Goal: Transaction & Acquisition: Purchase product/service

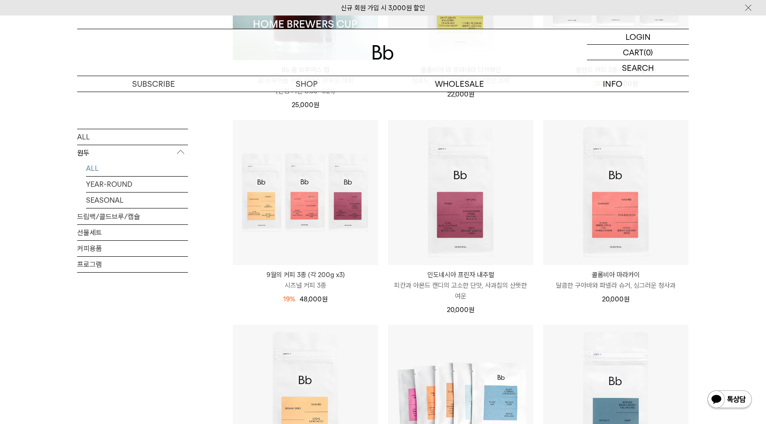
scroll to position [240, 0]
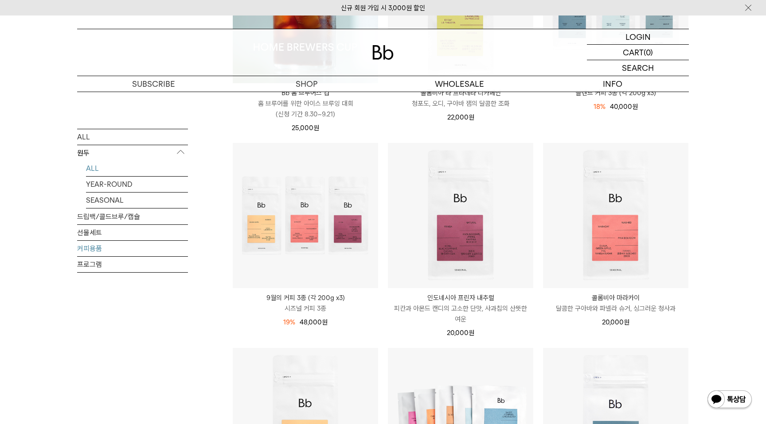
click at [86, 252] on link "커피용품" at bounding box center [132, 249] width 111 height 16
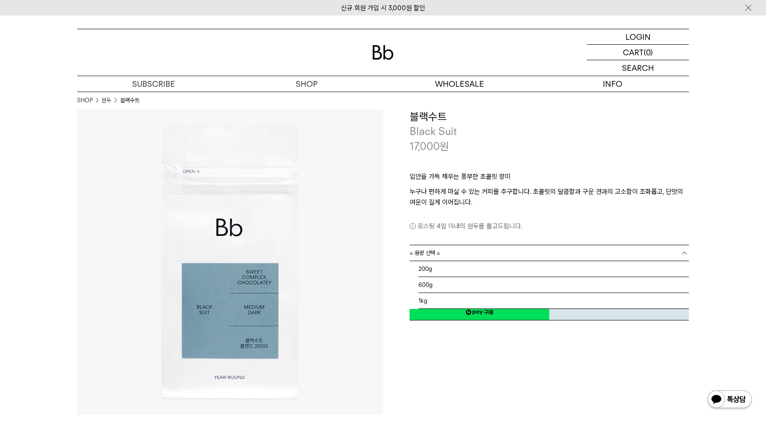
drag, startPoint x: 462, startPoint y: 255, endPoint x: 463, endPoint y: 264, distance: 9.0
click at [462, 256] on link "= 용량 선택 =" at bounding box center [548, 253] width 279 height 16
click at [462, 269] on li "200g" at bounding box center [553, 269] width 270 height 16
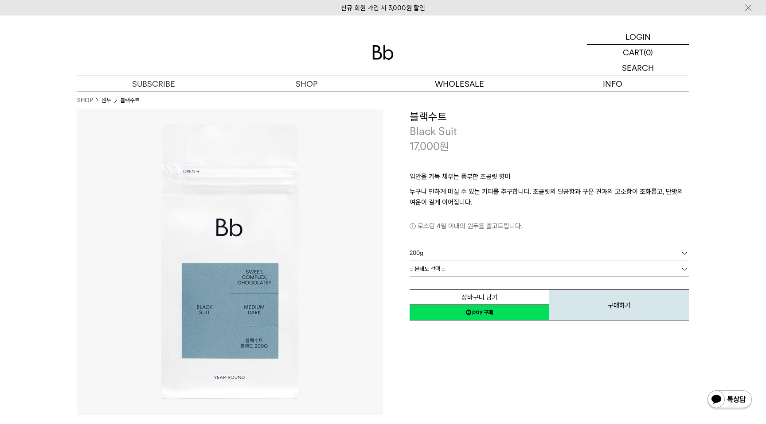
click at [487, 272] on link "= 분쇄도 선택 =" at bounding box center [548, 269] width 279 height 16
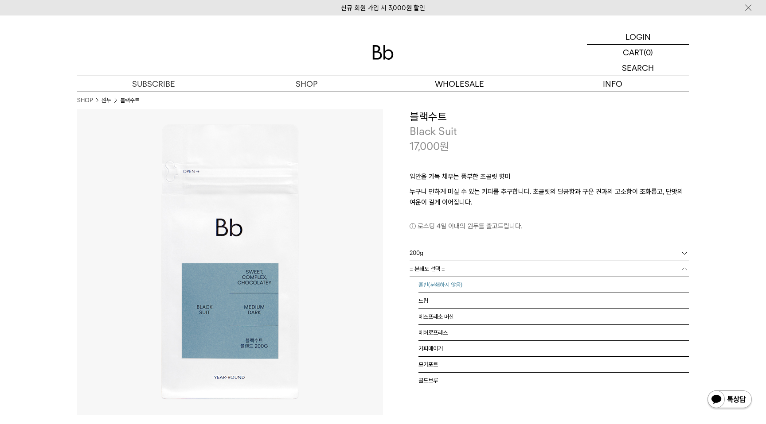
click at [479, 288] on li "홀빈(분쇄하지 않음)" at bounding box center [553, 285] width 270 height 16
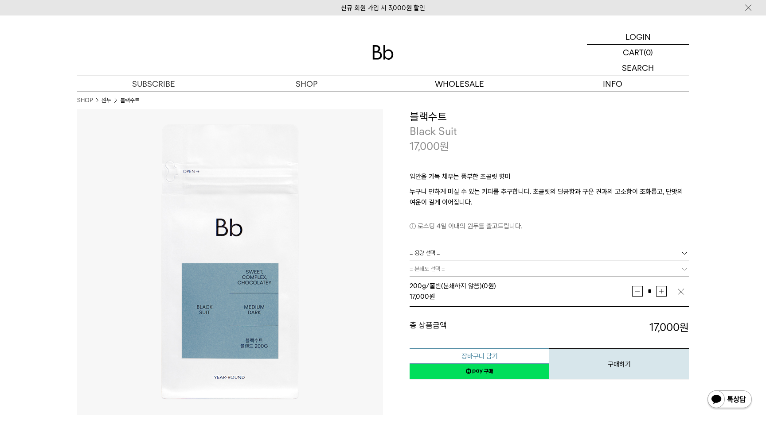
click at [513, 354] on button "장바구니 담기" at bounding box center [479, 357] width 140 height 16
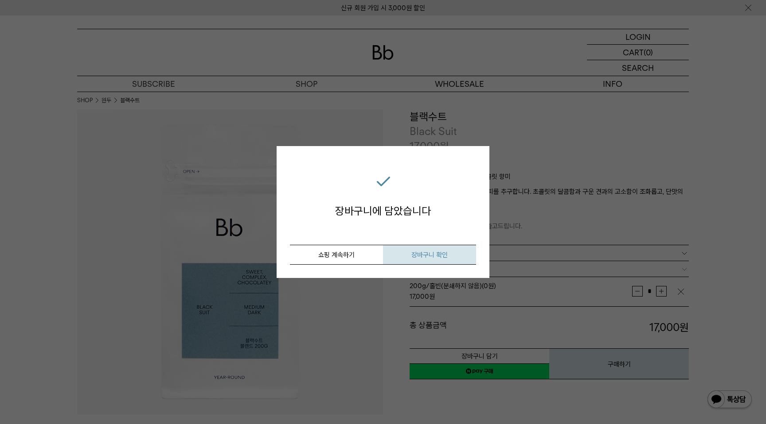
click at [420, 251] on button "장바구니 확인" at bounding box center [429, 255] width 93 height 20
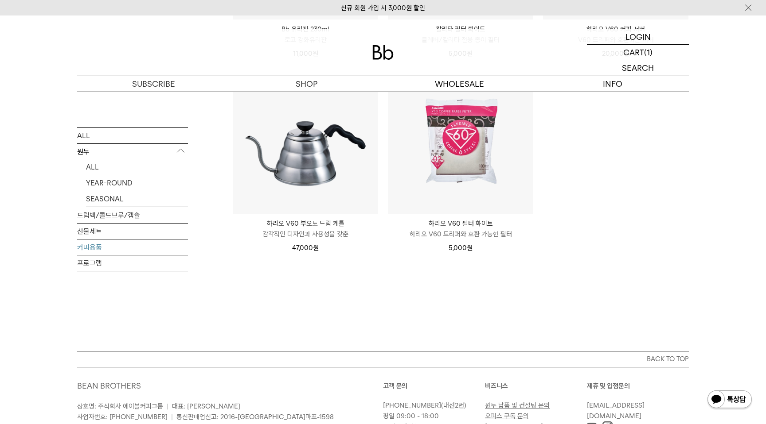
scroll to position [239, 0]
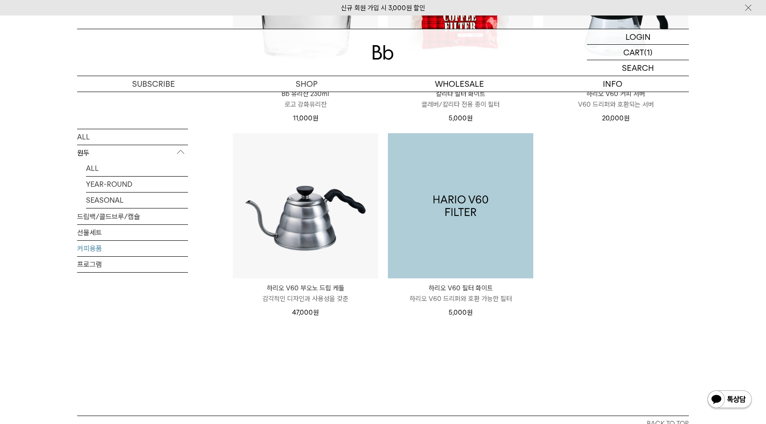
click at [468, 215] on img at bounding box center [460, 205] width 145 height 145
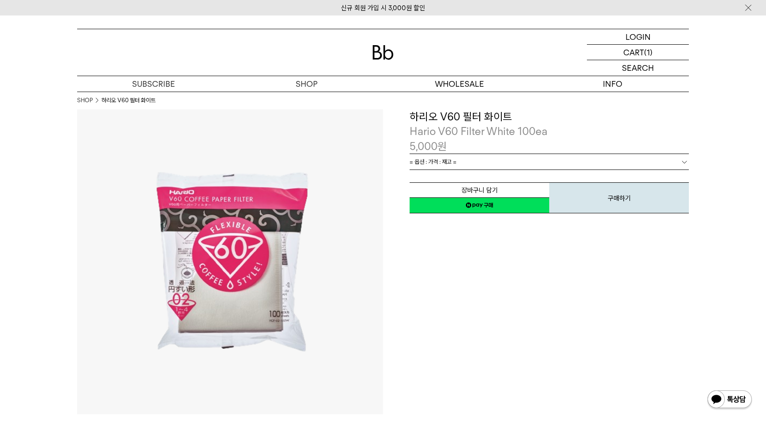
click at [500, 165] on link "= 옵션 : 가격 : 재고 =" at bounding box center [548, 162] width 279 height 16
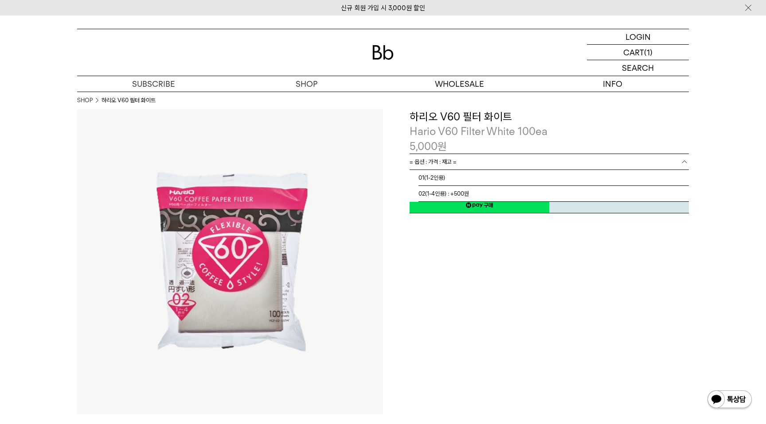
click at [582, 132] on p "Hario V60 Filter White 100ea" at bounding box center [548, 131] width 279 height 15
click at [545, 164] on link "= 옵션 : 가격 : 재고 =" at bounding box center [548, 162] width 279 height 16
click at [573, 148] on div "5,000 원" at bounding box center [548, 146] width 279 height 15
click at [521, 167] on link "= 옵션 : 가격 : 재고 =" at bounding box center [548, 162] width 279 height 16
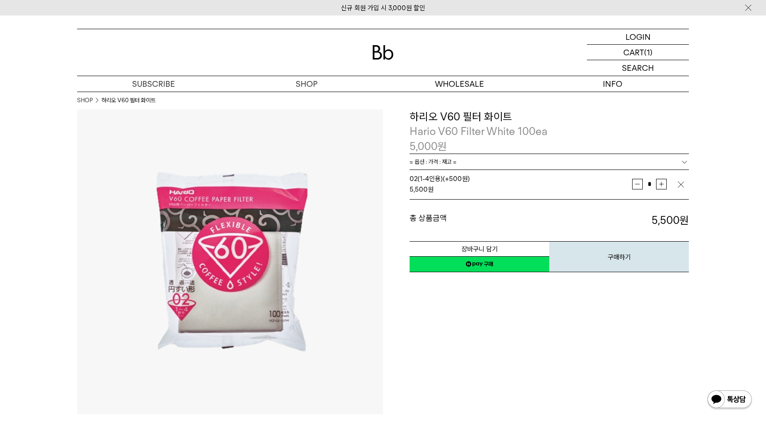
click at [543, 128] on p "Hario V60 Filter White 100ea" at bounding box center [548, 131] width 279 height 15
click at [290, 83] on p "숍" at bounding box center [306, 84] width 153 height 16
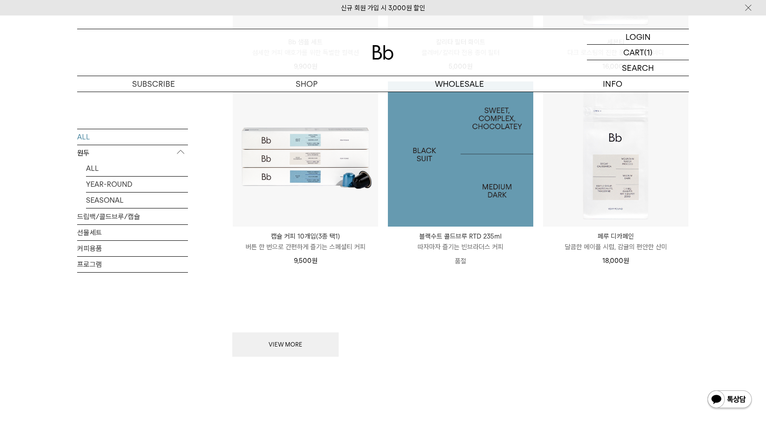
scroll to position [1100, 0]
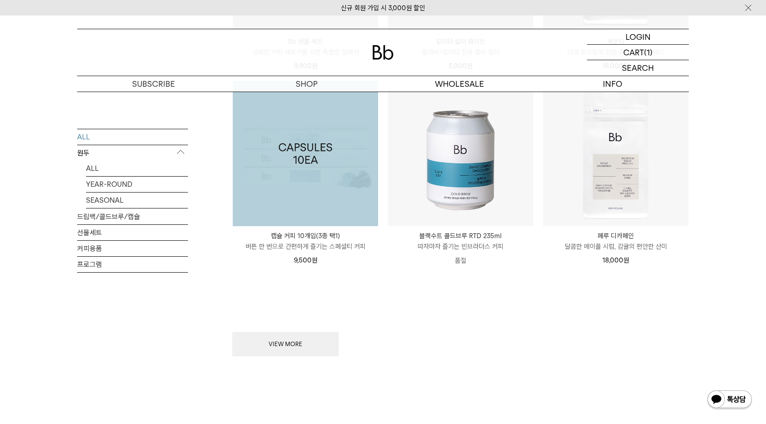
click at [309, 96] on img at bounding box center [305, 153] width 145 height 145
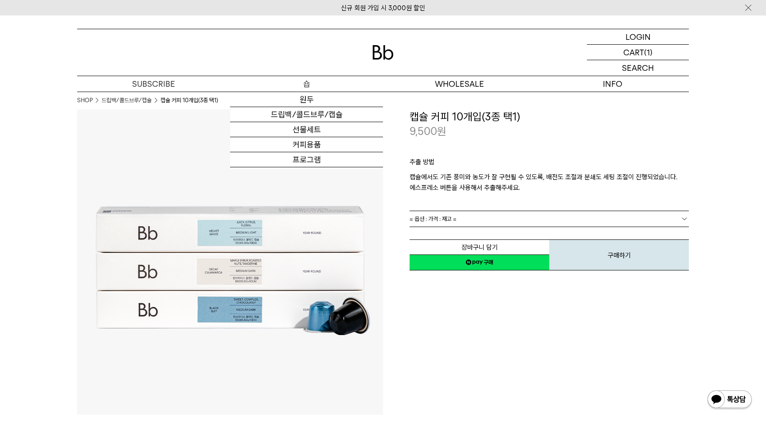
click at [310, 97] on link "원두" at bounding box center [306, 99] width 153 height 15
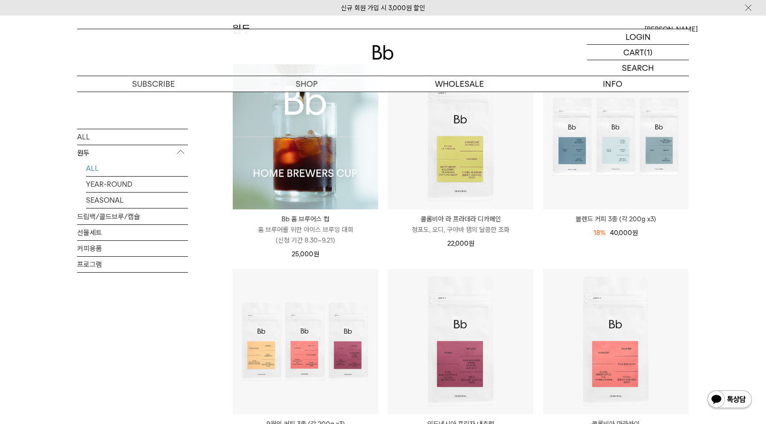
scroll to position [88, 0]
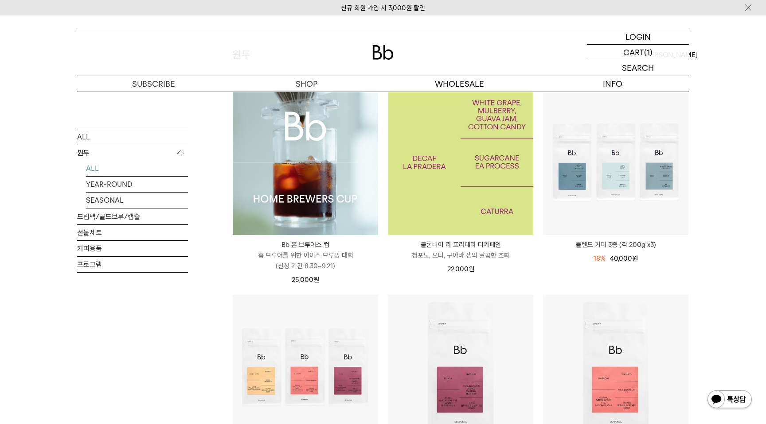
click at [455, 171] on img at bounding box center [460, 162] width 145 height 145
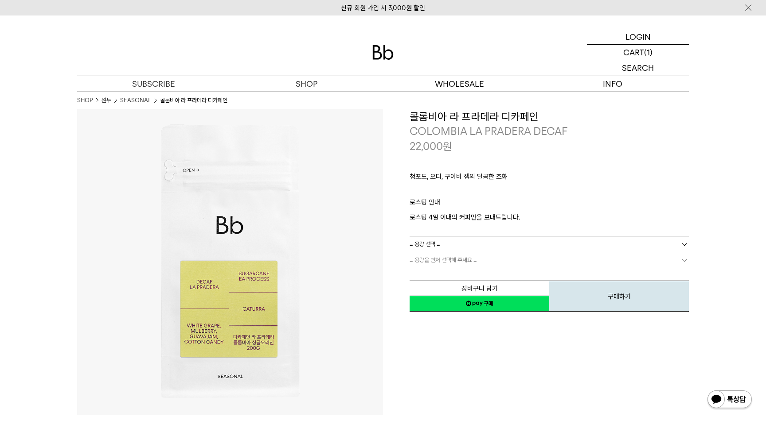
click at [516, 259] on link "= 용량을 먼저 선택해 주세요 =" at bounding box center [548, 261] width 279 height 16
click at [530, 244] on link "= 용량 선택 =" at bounding box center [548, 245] width 279 height 16
click at [513, 263] on li "200g" at bounding box center [553, 261] width 270 height 16
click at [511, 291] on button "장바구니 담기" at bounding box center [479, 289] width 140 height 16
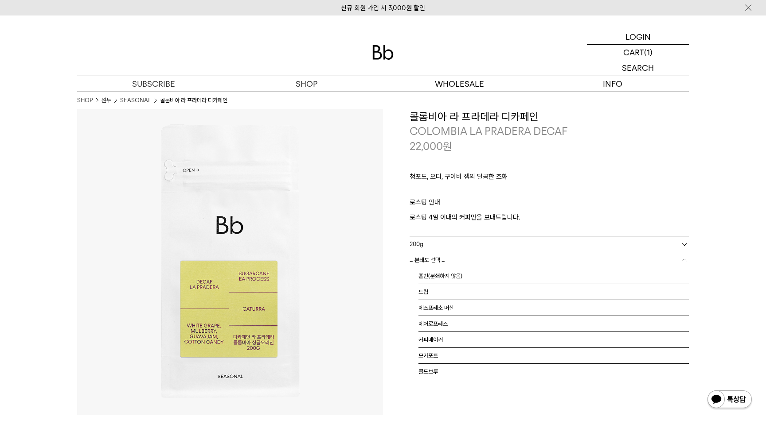
click at [466, 262] on link "= 분쇄도 선택 =" at bounding box center [548, 261] width 279 height 16
click at [469, 274] on li "홀빈(분쇄하지 않음)" at bounding box center [553, 276] width 270 height 16
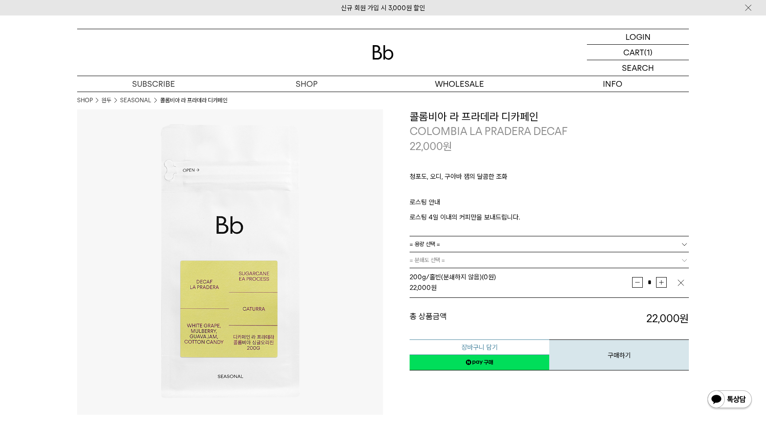
click at [509, 346] on button "장바구니 담기" at bounding box center [479, 348] width 140 height 16
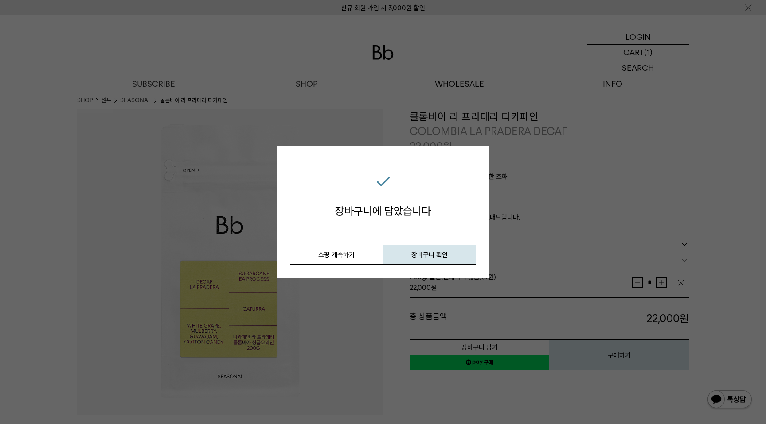
click at [635, 51] on div "장바구니 담기 장바구니에 담았습니다 취소 쇼핑 계속하기 장바구니 확인 닫기" at bounding box center [383, 212] width 766 height 424
click at [420, 257] on span "장바구니 확인" at bounding box center [429, 255] width 36 height 8
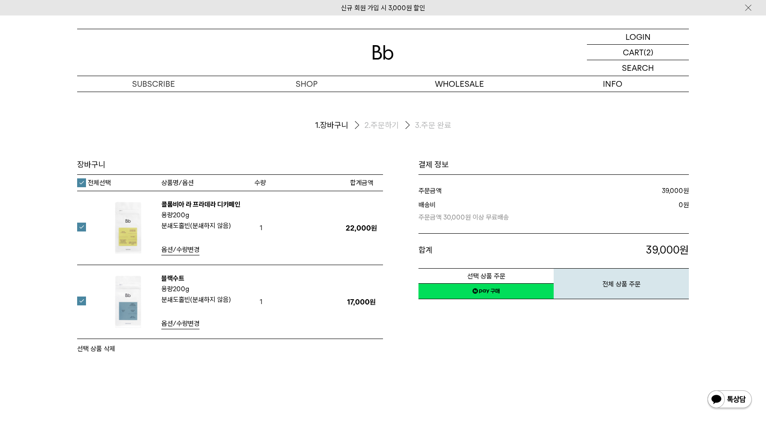
click at [505, 288] on link "네이버페이 구매하기" at bounding box center [485, 292] width 135 height 16
